Goal: Task Accomplishment & Management: Use online tool/utility

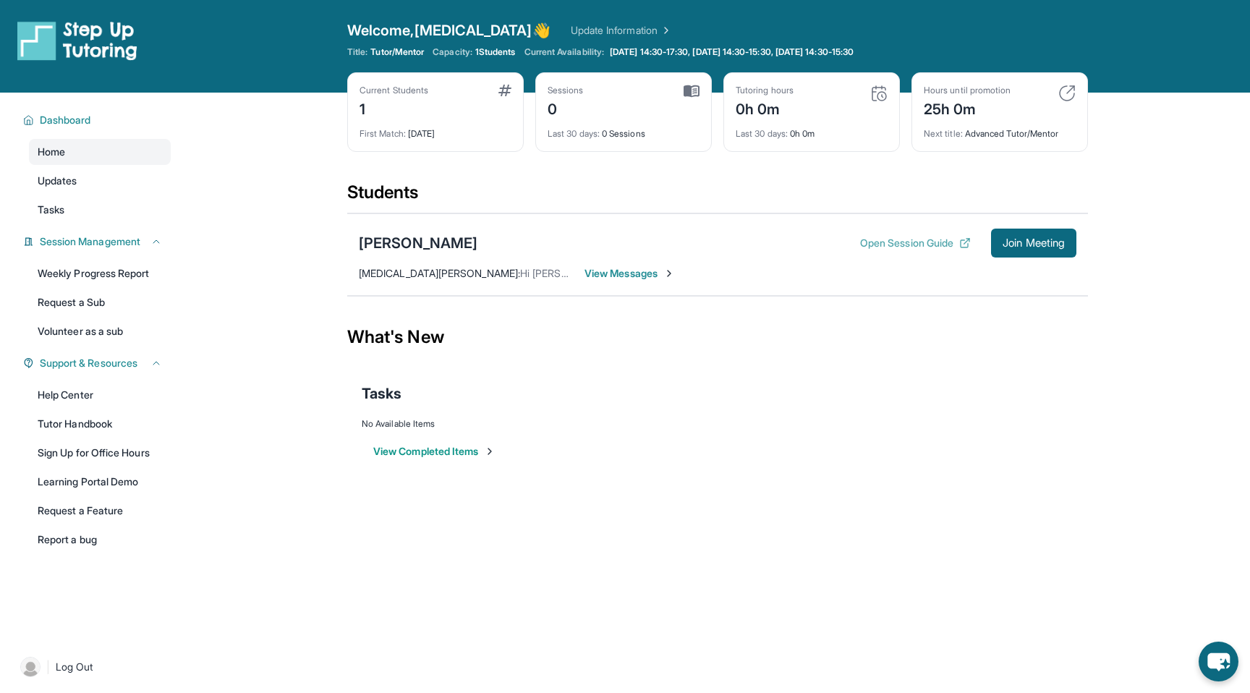
click at [916, 242] on button "Open Session Guide" at bounding box center [915, 243] width 111 height 14
click at [88, 61] on div at bounding box center [104, 46] width 174 height 52
click at [104, 33] on img at bounding box center [77, 40] width 120 height 41
click at [92, 336] on link "Volunteer as a sub" at bounding box center [100, 331] width 142 height 26
click at [89, 152] on link "Home" at bounding box center [100, 152] width 142 height 26
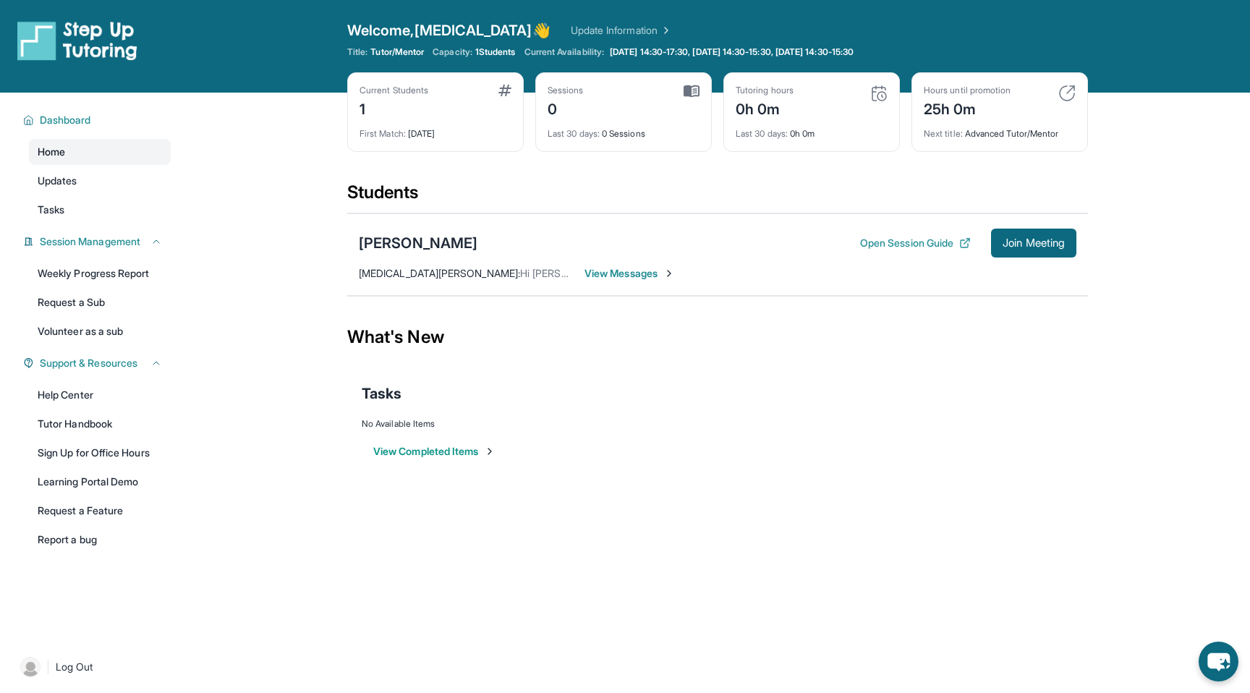
click at [89, 152] on link "Home" at bounding box center [100, 152] width 142 height 26
click at [75, 116] on span "Dashboard" at bounding box center [65, 120] width 51 height 14
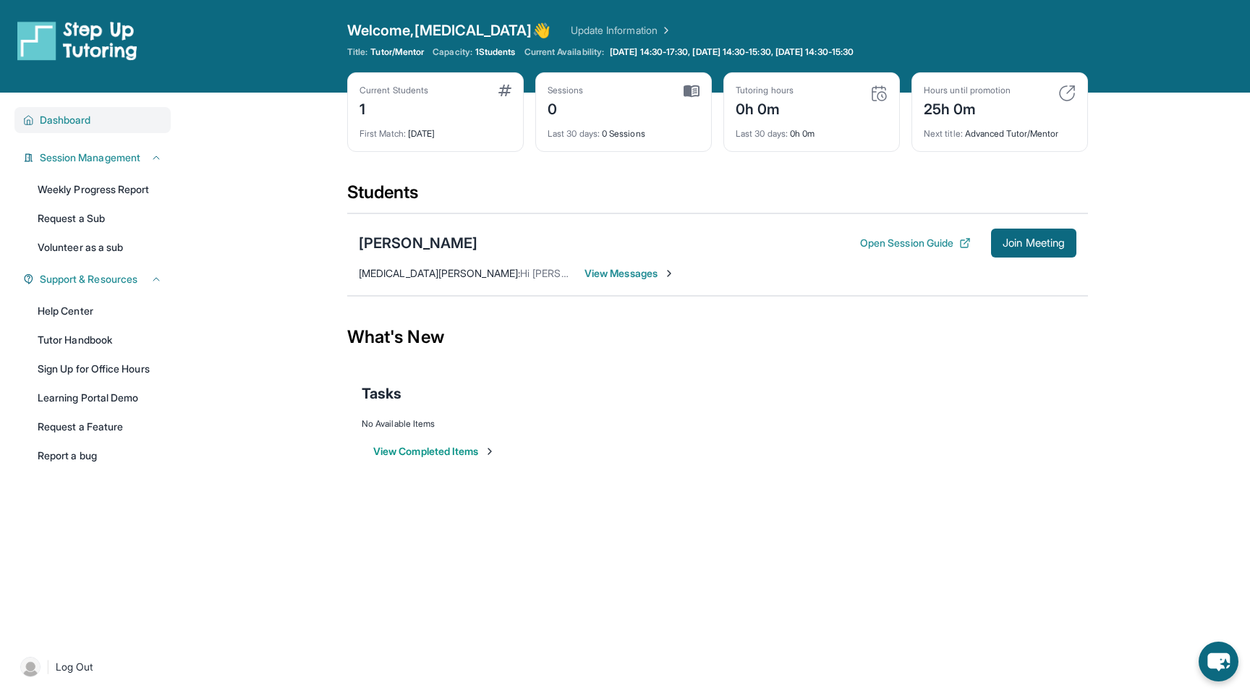
click at [69, 114] on span "Dashboard" at bounding box center [65, 120] width 51 height 14
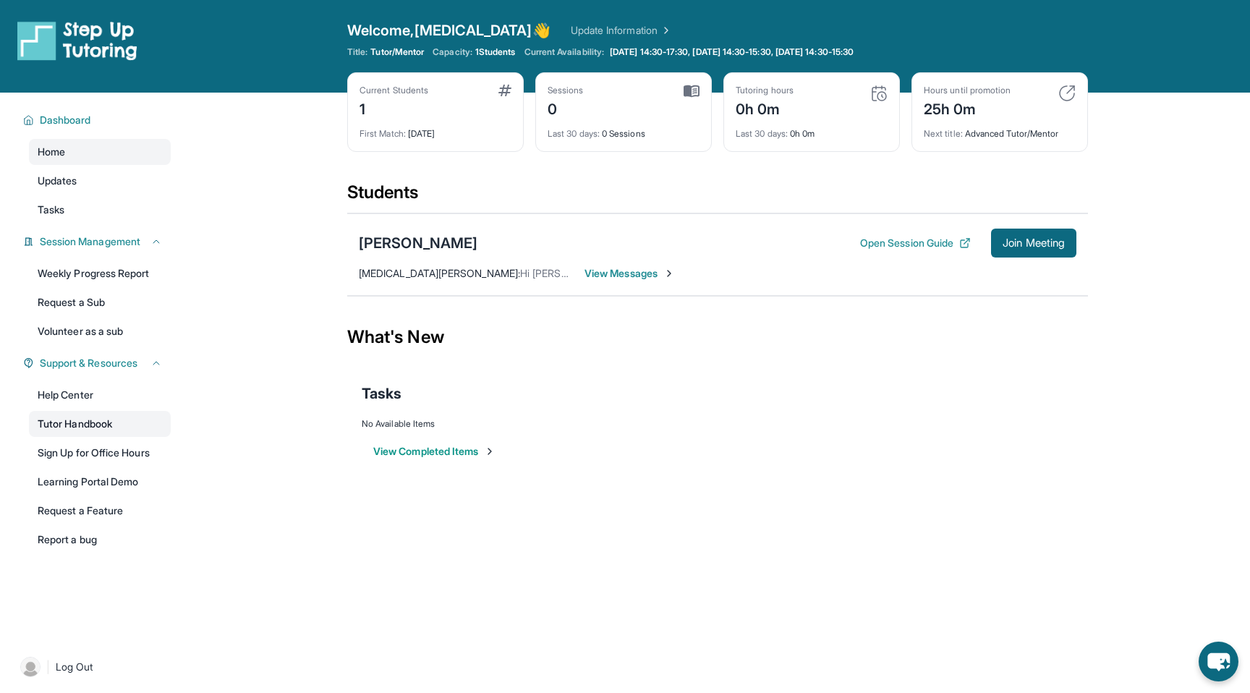
click at [108, 418] on link "Tutor Handbook" at bounding box center [100, 424] width 142 height 26
drag, startPoint x: 360, startPoint y: 108, endPoint x: 386, endPoint y: 112, distance: 25.6
click at [386, 112] on div "1" at bounding box center [393, 107] width 69 height 23
click at [349, 99] on div "Current Students 1 First Match : [DATE]" at bounding box center [435, 112] width 176 height 80
click at [1010, 250] on button "Join Meeting" at bounding box center [1033, 243] width 85 height 29
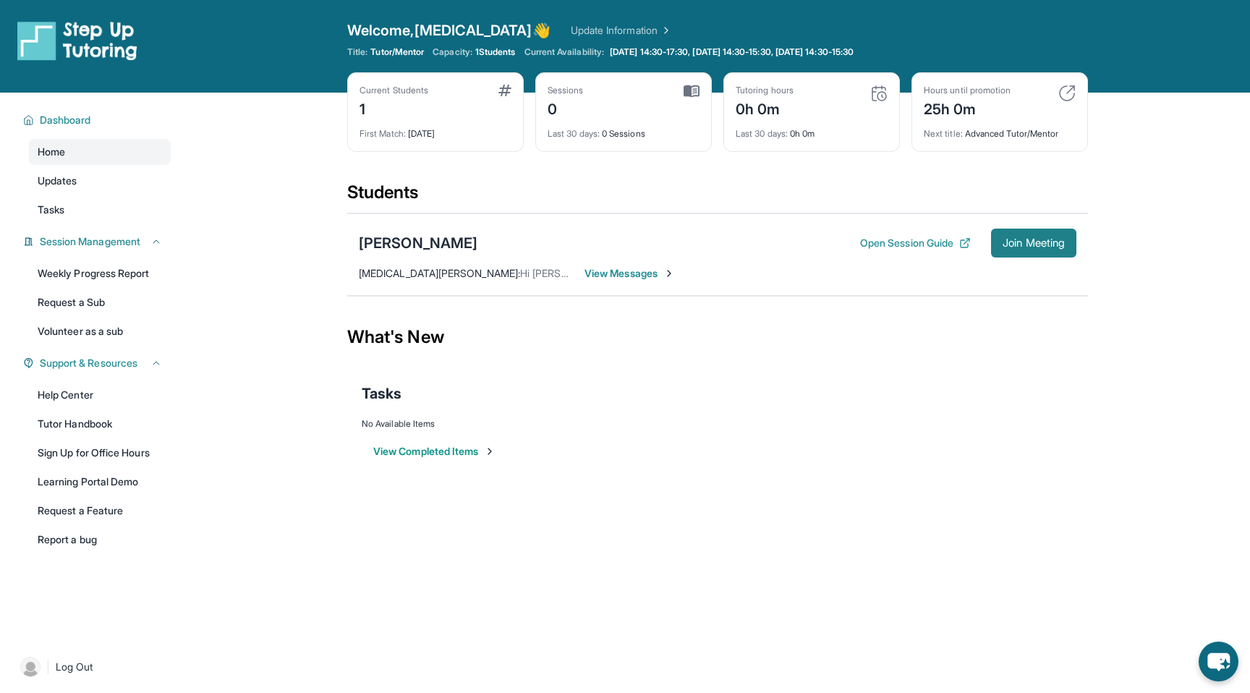
click at [1055, 239] on span "Join Meeting" at bounding box center [1034, 243] width 62 height 9
click at [660, 265] on div "[PERSON_NAME] Open Session Guide Join Meeting [MEDICAL_DATA][PERSON_NAME] : Hi …" at bounding box center [717, 254] width 741 height 82
click at [673, 274] on img at bounding box center [669, 274] width 12 height 12
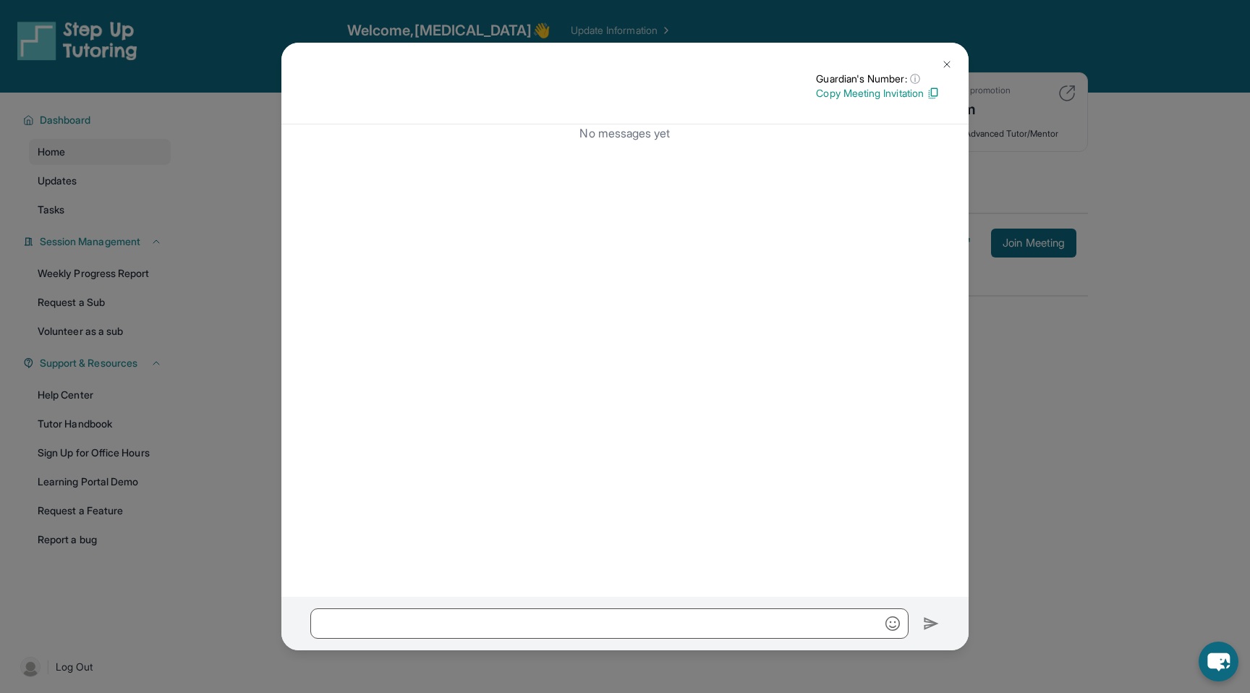
click at [947, 56] on button at bounding box center [946, 64] width 29 height 29
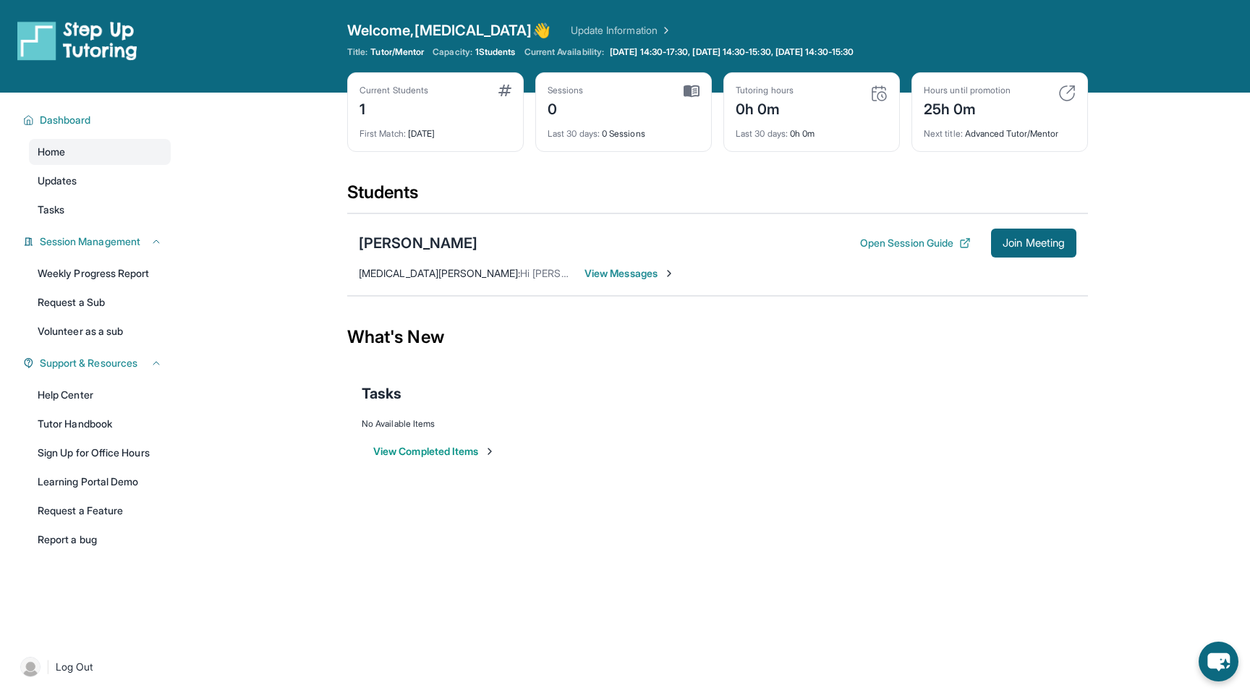
drag, startPoint x: 519, startPoint y: 236, endPoint x: 267, endPoint y: 236, distance: 251.7
click at [267, 236] on main "Current Students 1 First Match : [DATE] Sessions 0 Last 30 days : 0 Sessions Tu…" at bounding box center [717, 293] width 1065 height 401
click at [519, 280] on div "[MEDICAL_DATA][PERSON_NAME] : Hi [PERSON_NAME]! This is [PERSON_NAME], [PERSON_…" at bounding box center [467, 273] width 217 height 14
click at [887, 236] on button "Open Session Guide" at bounding box center [915, 243] width 111 height 14
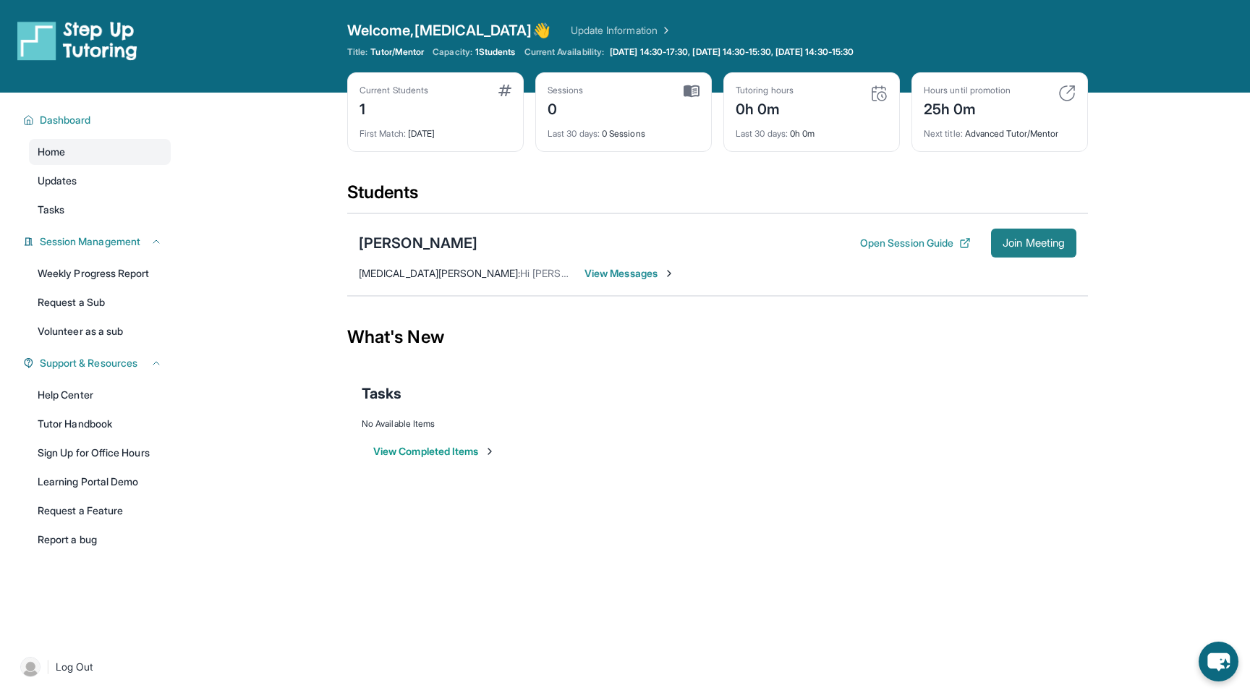
click at [1043, 242] on span "Join Meeting" at bounding box center [1034, 243] width 62 height 9
drag, startPoint x: 612, startPoint y: 50, endPoint x: 748, endPoint y: 45, distance: 136.1
click at [748, 45] on div "Welcome, [MEDICAL_DATA] 👋 Update Information Title: Tutor/Mentor Capacity: 1 St…" at bounding box center [717, 46] width 741 height 52
click at [134, 149] on link "Home" at bounding box center [100, 152] width 142 height 26
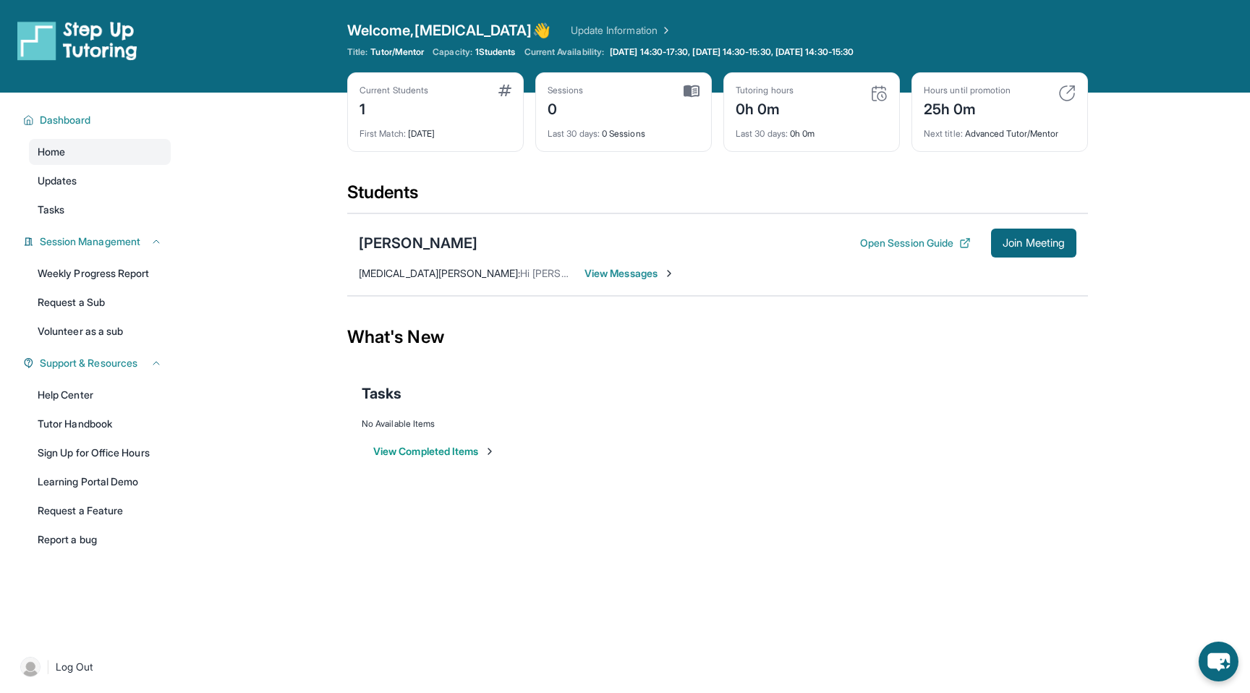
click at [579, 29] on link "Update Information" at bounding box center [621, 30] width 101 height 14
click at [887, 248] on button "Open Session Guide" at bounding box center [915, 243] width 111 height 14
